Goal: Use online tool/utility: Utilize a website feature to perform a specific function

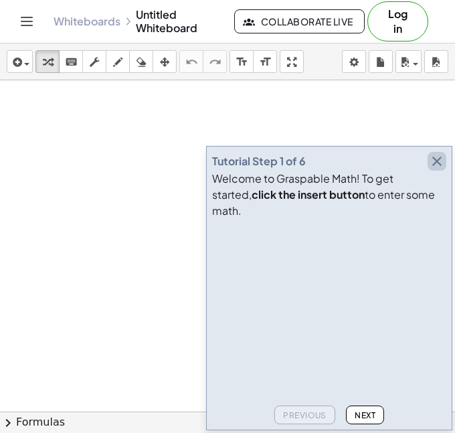
click at [439, 169] on icon "button" at bounding box center [437, 161] width 16 height 16
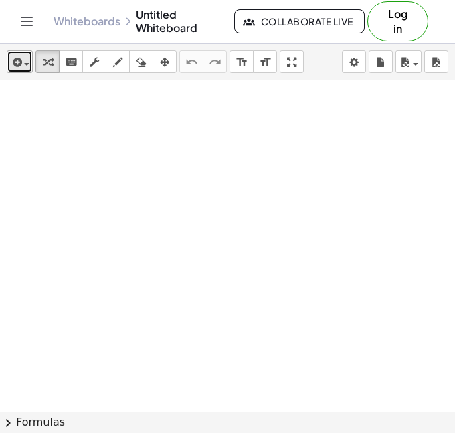
click at [19, 70] on button "insert" at bounding box center [20, 61] width 26 height 23
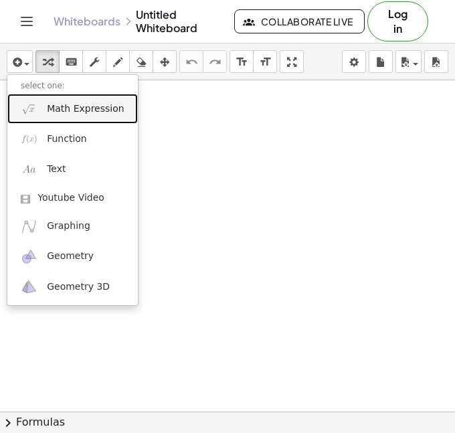
click at [44, 100] on link "Math Expression" at bounding box center [72, 109] width 131 height 30
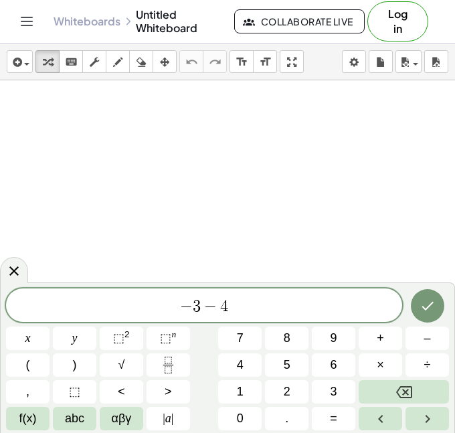
scroll to position [3, 0]
click at [164, 303] on span "− 3 − 4 y" at bounding box center [204, 306] width 396 height 19
click at [256, 308] on span "2 ​ − 3 − 4 y" at bounding box center [204, 306] width 396 height 19
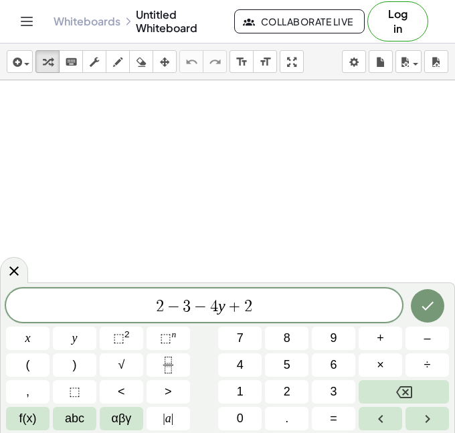
click at [50, 327] on div at bounding box center [28, 338] width 44 height 23
click at [429, 311] on icon "Done" at bounding box center [428, 306] width 16 height 16
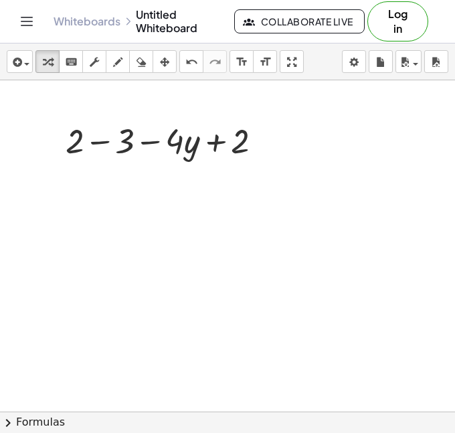
scroll to position [0, 0]
drag, startPoint x: 216, startPoint y: 137, endPoint x: 44, endPoint y: 139, distance: 172.8
click at [44, 139] on div "+ 2 + 2 − 3 − · 4 · y + 2" at bounding box center [227, 411] width 455 height 663
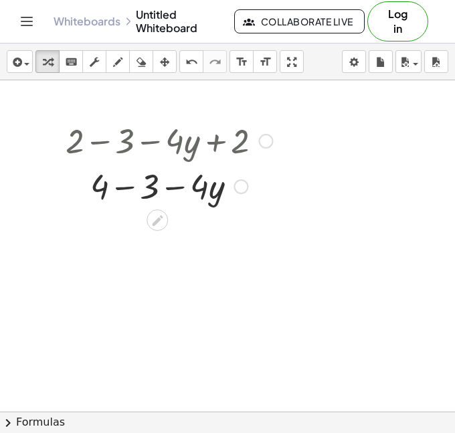
click at [127, 186] on div at bounding box center [169, 186] width 220 height 46
